Goal: Answer question/provide support

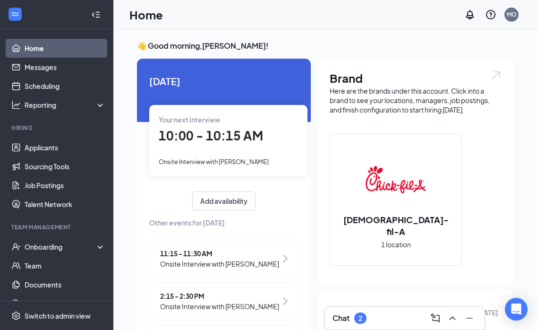
click at [384, 317] on div "Chat 2" at bounding box center [405, 318] width 145 height 15
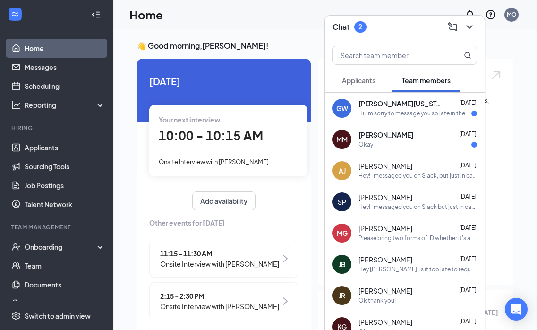
click at [390, 141] on div "Okay" at bounding box center [418, 145] width 119 height 8
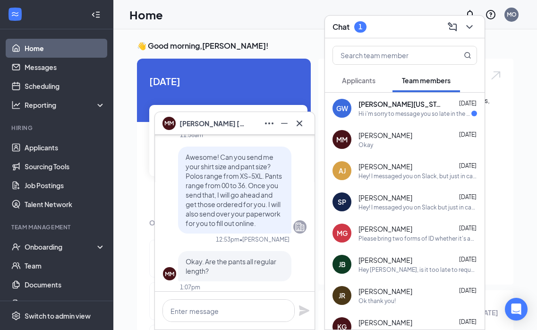
scroll to position [-557, 0]
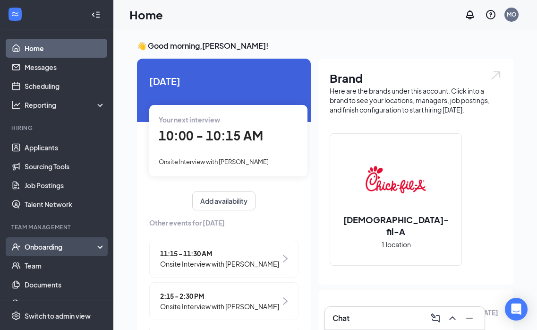
click at [40, 250] on div "Onboarding" at bounding box center [61, 246] width 73 height 9
click at [42, 261] on link "Overview" at bounding box center [65, 265] width 81 height 19
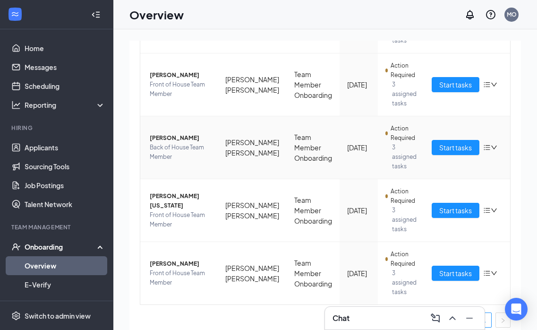
scroll to position [438, 0]
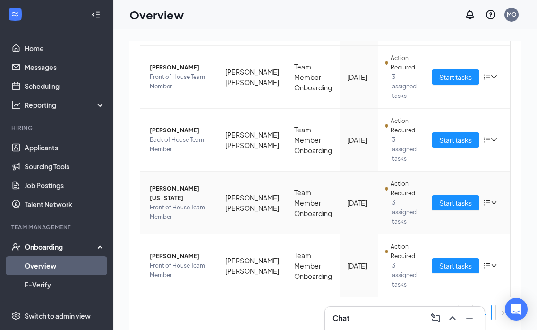
click at [192, 194] on span "[PERSON_NAME][US_STATE]" at bounding box center [180, 193] width 60 height 19
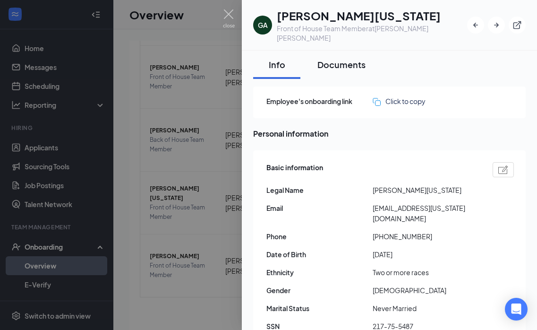
click at [351, 61] on button "Documents" at bounding box center [341, 65] width 67 height 28
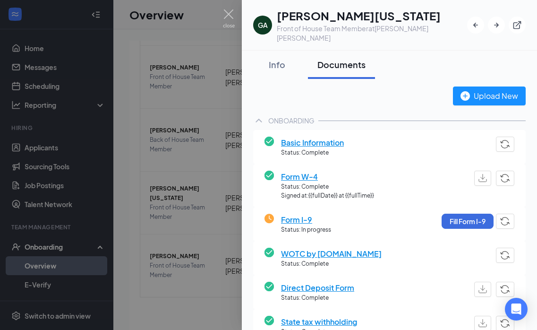
click at [196, 202] on div at bounding box center [268, 165] width 537 height 330
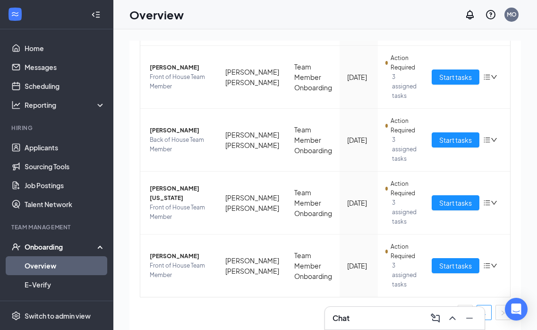
click at [393, 318] on div "Chat" at bounding box center [405, 318] width 145 height 15
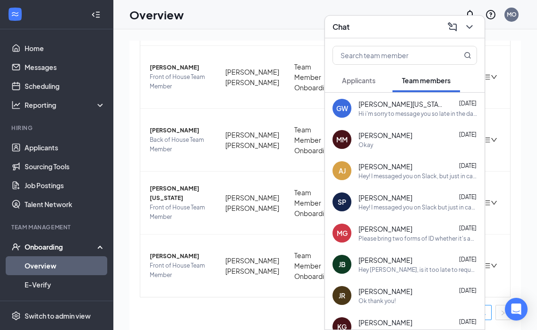
click at [389, 108] on span "[PERSON_NAME][US_STATE]" at bounding box center [401, 103] width 85 height 9
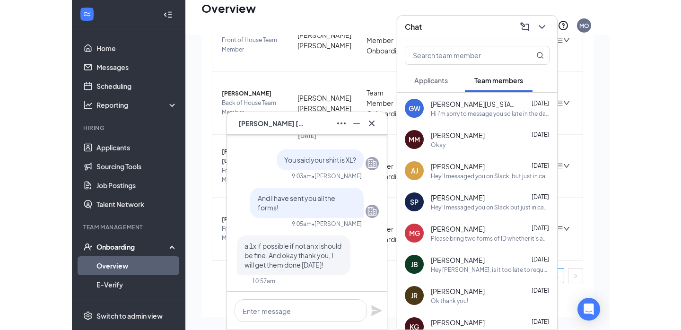
scroll to position [-126, 0]
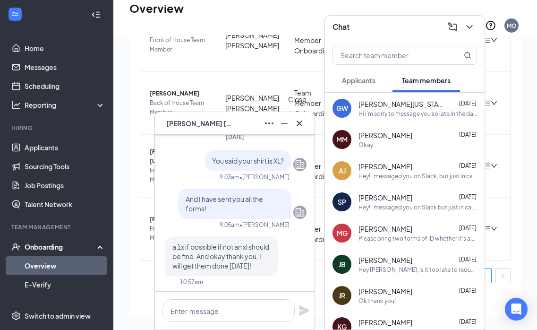
click at [300, 121] on icon "Cross" at bounding box center [299, 123] width 11 height 11
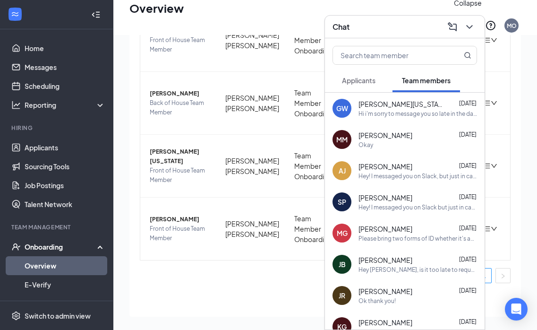
click at [471, 23] on icon "ChevronDown" at bounding box center [469, 26] width 11 height 11
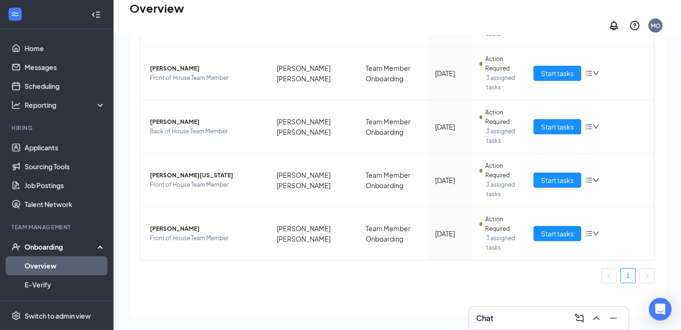
scroll to position [353, 0]
click at [501, 313] on div "Chat" at bounding box center [548, 318] width 145 height 15
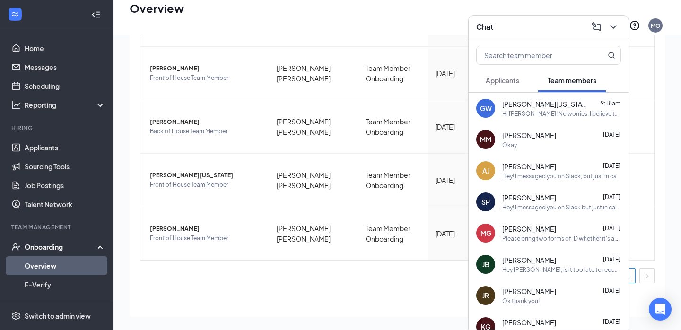
click at [529, 111] on div "Hi [PERSON_NAME]! No worries, I believe that is the step we do during orientati…" at bounding box center [561, 114] width 119 height 8
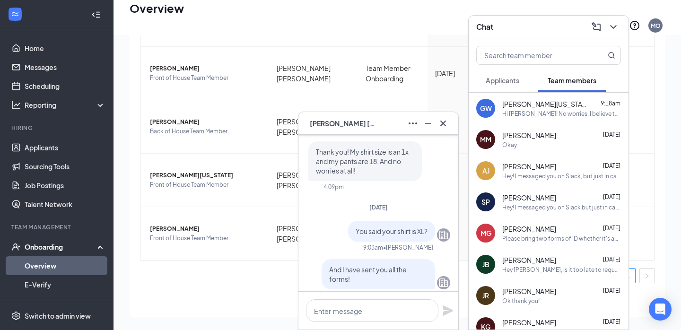
scroll to position [-307, 0]
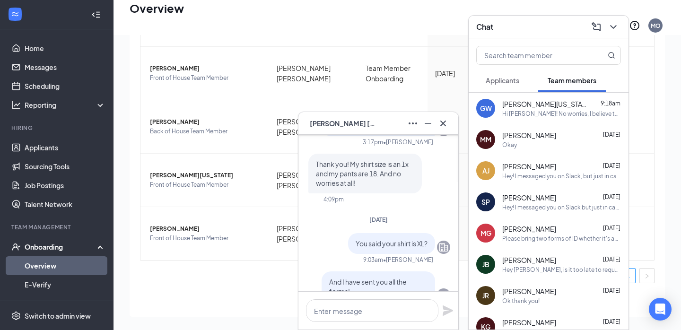
click at [537, 140] on div "[PERSON_NAME] [DATE] Okay" at bounding box center [561, 139] width 119 height 18
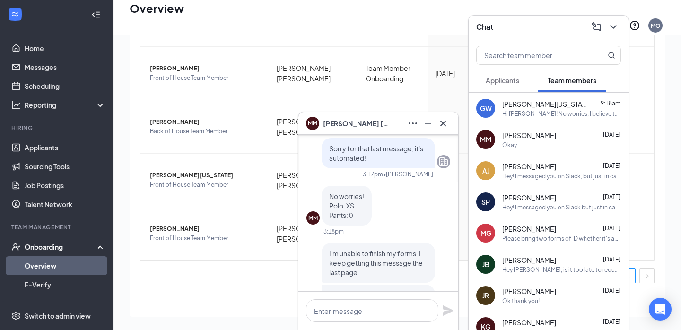
scroll to position [0, 0]
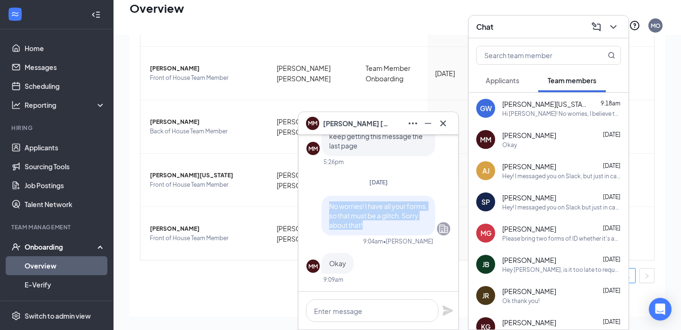
drag, startPoint x: 373, startPoint y: 226, endPoint x: 329, endPoint y: 208, distance: 47.0
click at [329, 208] on p "No worries! I have all your forms, so that must be a glitch. Sorry about that!" at bounding box center [378, 215] width 98 height 28
copy span "No worries! I have all your forms, so that must be a glitch. Sorry about that!"
click at [537, 110] on div "Hi [PERSON_NAME]! No worries, I believe that is the step we do during orientati…" at bounding box center [561, 114] width 119 height 8
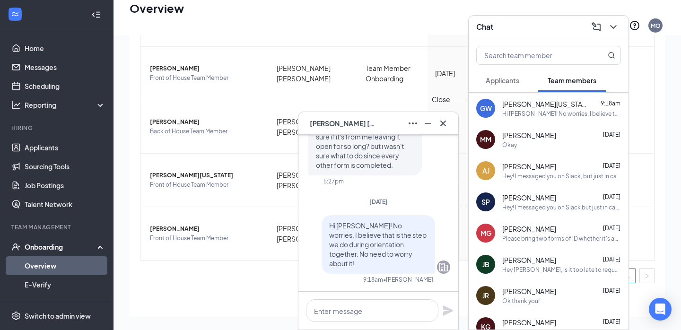
click at [440, 126] on icon "Cross" at bounding box center [442, 123] width 11 height 11
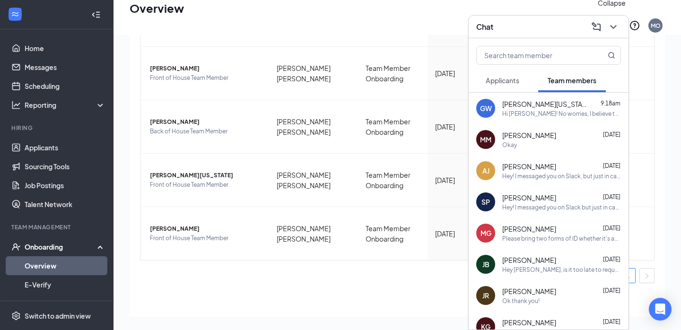
click at [537, 29] on icon "ChevronDown" at bounding box center [612, 26] width 11 height 11
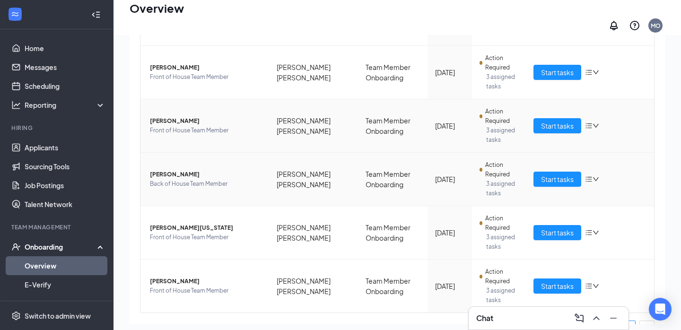
scroll to position [266, 0]
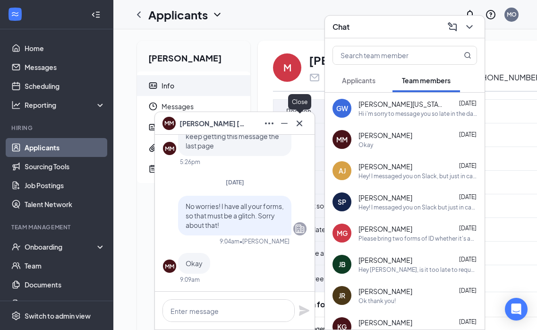
click at [302, 121] on icon "Cross" at bounding box center [300, 123] width 6 height 6
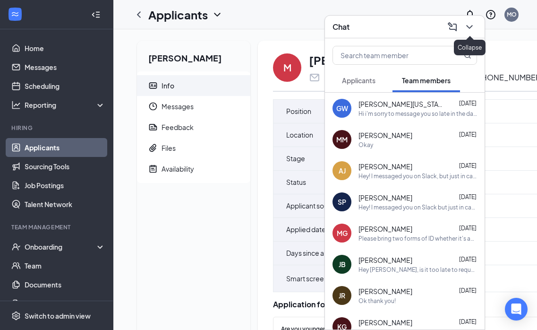
click at [473, 26] on icon "ChevronDown" at bounding box center [469, 26] width 11 height 11
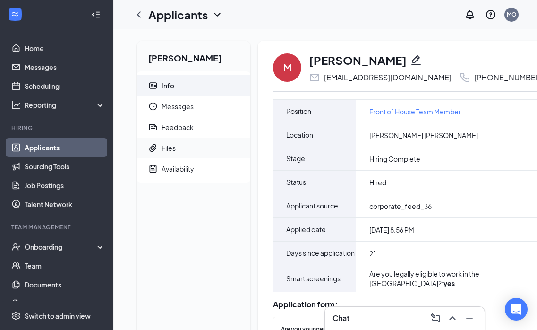
click at [180, 147] on span "Files" at bounding box center [202, 148] width 81 height 21
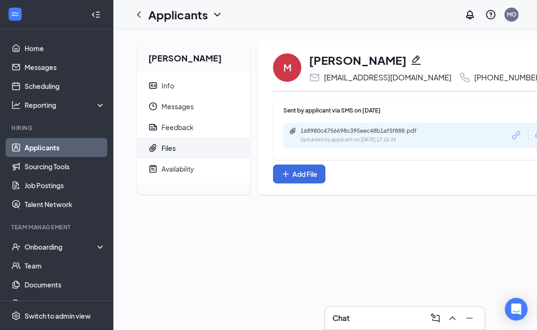
click at [393, 318] on div "Chat" at bounding box center [405, 318] width 145 height 15
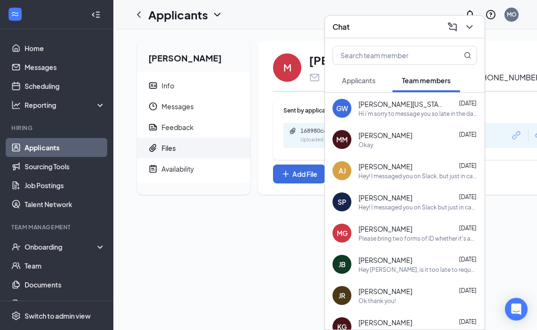
click at [373, 150] on div "MM Madelyn Molina-Campos Aug 26 Okay" at bounding box center [405, 139] width 160 height 31
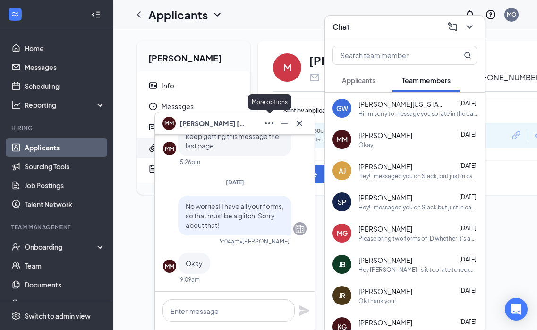
click at [266, 126] on icon "Ellipses" at bounding box center [269, 123] width 11 height 11
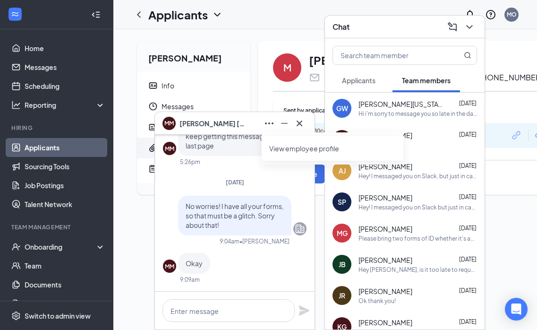
click at [311, 147] on link "View employee profile" at bounding box center [332, 148] width 127 height 9
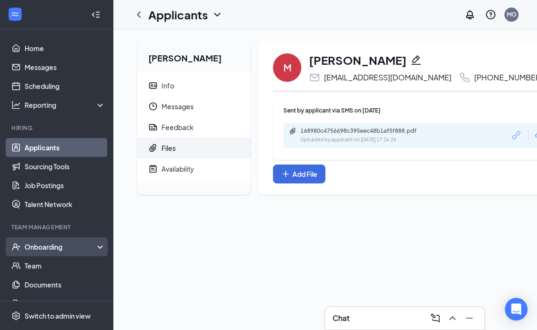
click at [65, 244] on div "Onboarding" at bounding box center [61, 246] width 73 height 9
